Goal: Check status: Check status

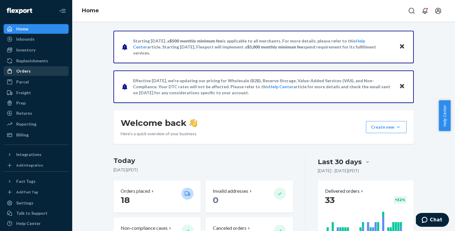
click at [36, 72] on div "Orders" at bounding box center [36, 71] width 64 height 8
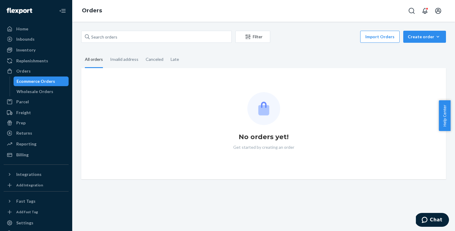
click at [39, 81] on div "Ecommerce Orders" at bounding box center [36, 81] width 39 height 6
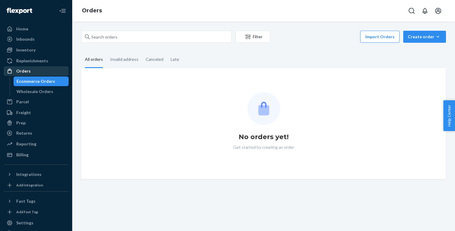
click at [26, 69] on div "Orders" at bounding box center [23, 71] width 14 height 6
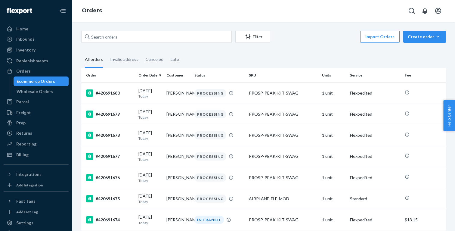
click at [31, 81] on div "Ecommerce Orders" at bounding box center [36, 81] width 39 height 6
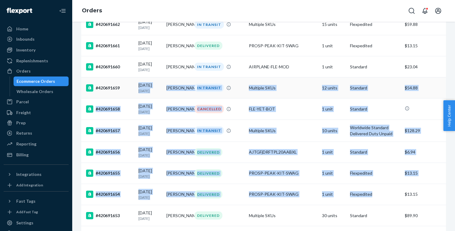
scroll to position [402, 0]
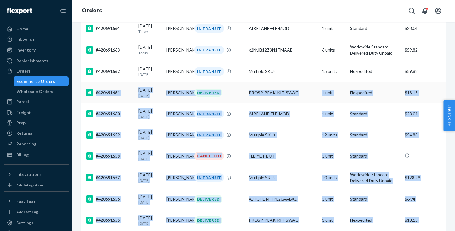
drag, startPoint x: 372, startPoint y: 162, endPoint x: 131, endPoint y: 99, distance: 249.9
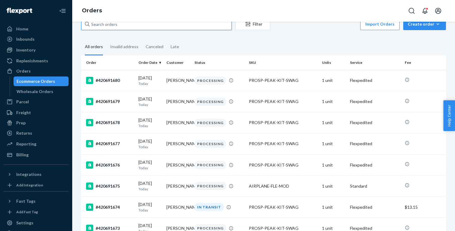
drag, startPoint x: 146, startPoint y: 22, endPoint x: 145, endPoint y: 27, distance: 5.1
click at [146, 23] on input "text" at bounding box center [156, 24] width 150 height 12
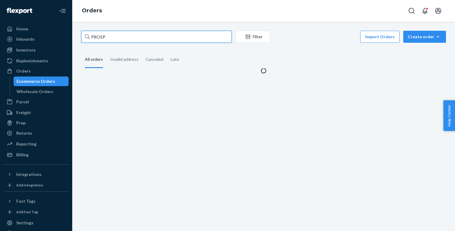
scroll to position [0, 0]
type input "PROSP"
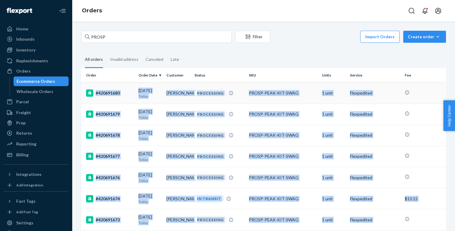
drag, startPoint x: 376, startPoint y: 140, endPoint x: 95, endPoint y: 91, distance: 285.3
copy tbody "#420691680 09/24/2025 Today Robert Luterzo PROCESSING PROSP-PEAK-KIT-SWAG 1 uni…"
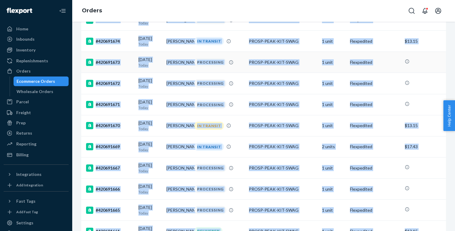
scroll to position [149, 0]
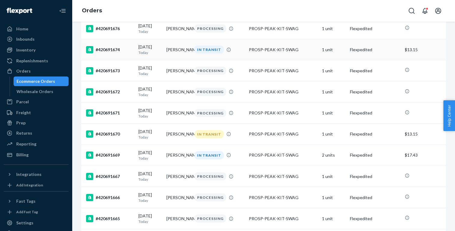
click at [181, 54] on td "[PERSON_NAME]" at bounding box center [178, 49] width 28 height 21
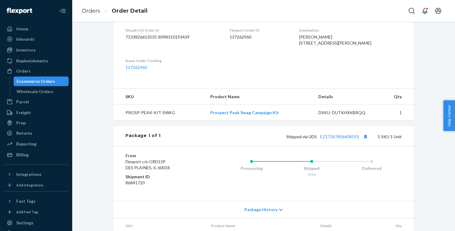
scroll to position [101, 0]
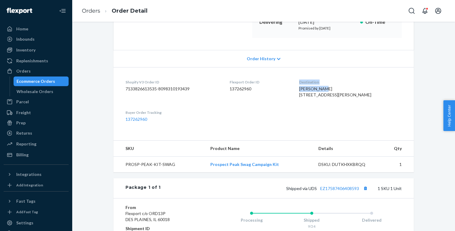
drag, startPoint x: 338, startPoint y: 87, endPoint x: 305, endPoint y: 93, distance: 33.7
click at [305, 93] on dl "Shopify V3 Order ID 7133826613535-8098310193439 Flexport Order ID 137262960 Des…" at bounding box center [263, 100] width 300 height 67
click at [304, 94] on dl "Shopify V3 Order ID 7133826613535-8098310193439 Flexport Order ID 137262960 Des…" at bounding box center [263, 100] width 300 height 67
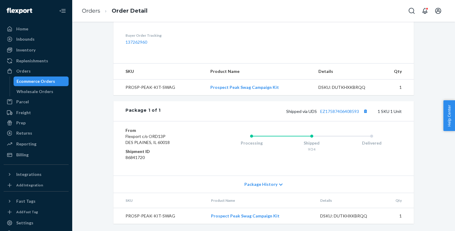
scroll to position [65, 0]
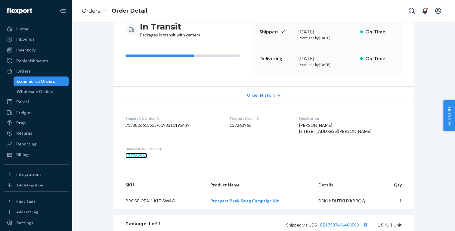
click at [136, 158] on link "137262960" at bounding box center [136, 155] width 22 height 5
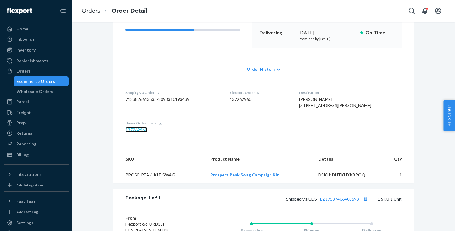
scroll to position [54, 0]
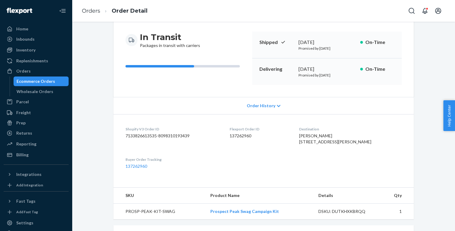
click at [261, 107] on span "Order History" at bounding box center [261, 106] width 29 height 6
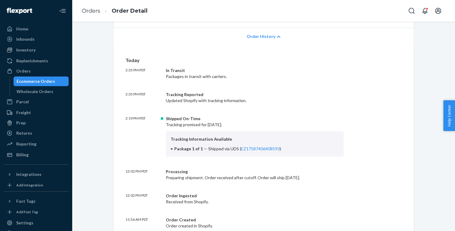
scroll to position [0, 0]
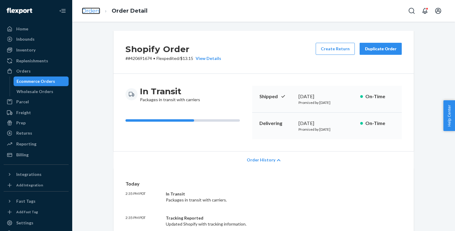
click at [96, 9] on link "Orders" at bounding box center [91, 11] width 18 height 7
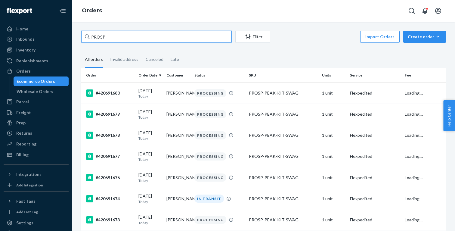
click at [146, 35] on input "PROSP" at bounding box center [156, 37] width 150 height 12
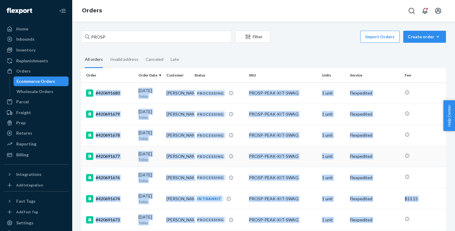
drag, startPoint x: 374, startPoint y: 185, endPoint x: 96, endPoint y: 89, distance: 294.1
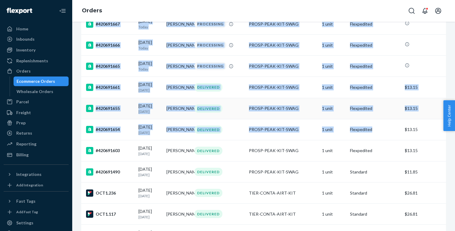
scroll to position [302, 0]
